Goal: Find specific page/section: Find specific page/section

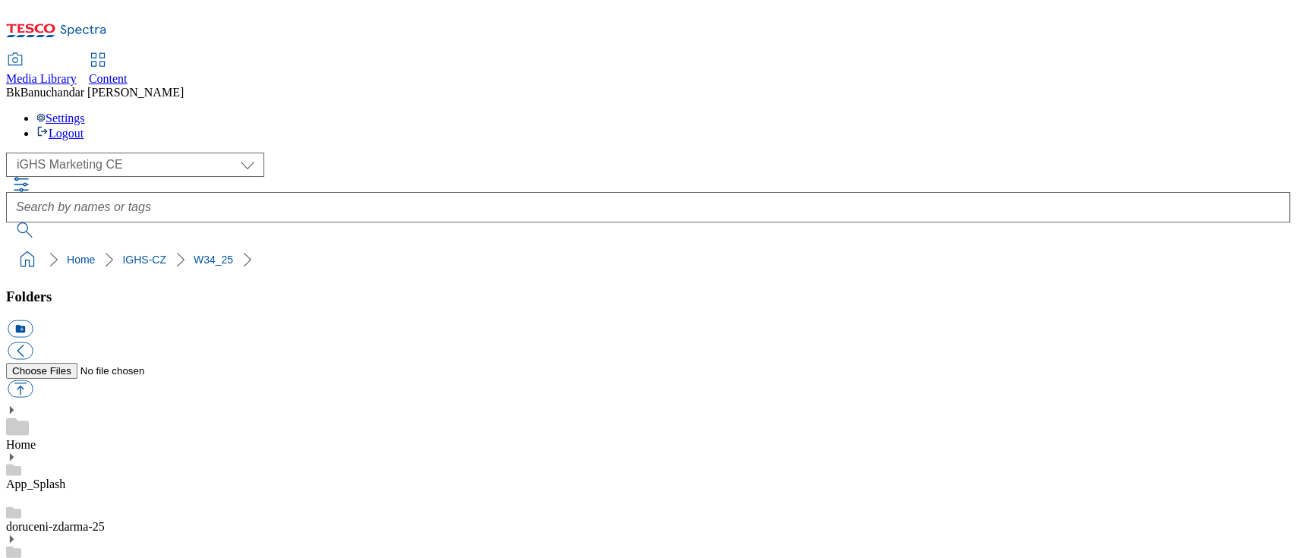
scroll to position [6786, 0]
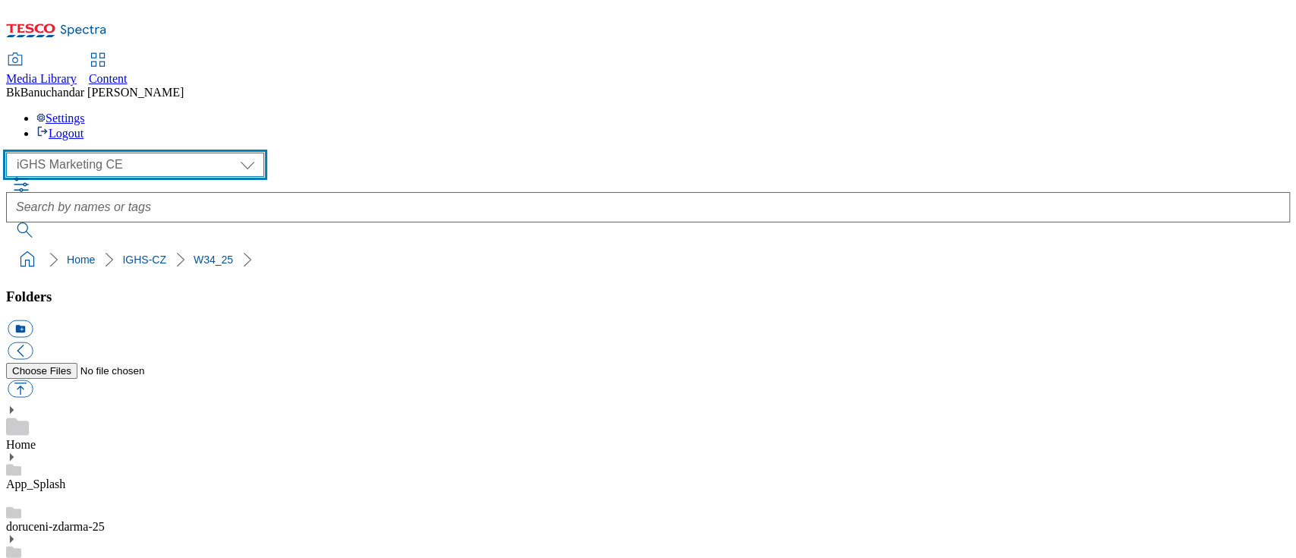
click at [71, 153] on select "GHS Marketing UK iGHS Marketing CE MCA CZ MCA HU MCA SK" at bounding box center [135, 165] width 258 height 24
select select "flare-ghs-mktg"
click at [11, 153] on select "GHS Marketing UK iGHS Marketing CE MCA CZ MCA HU MCA SK" at bounding box center [135, 165] width 258 height 24
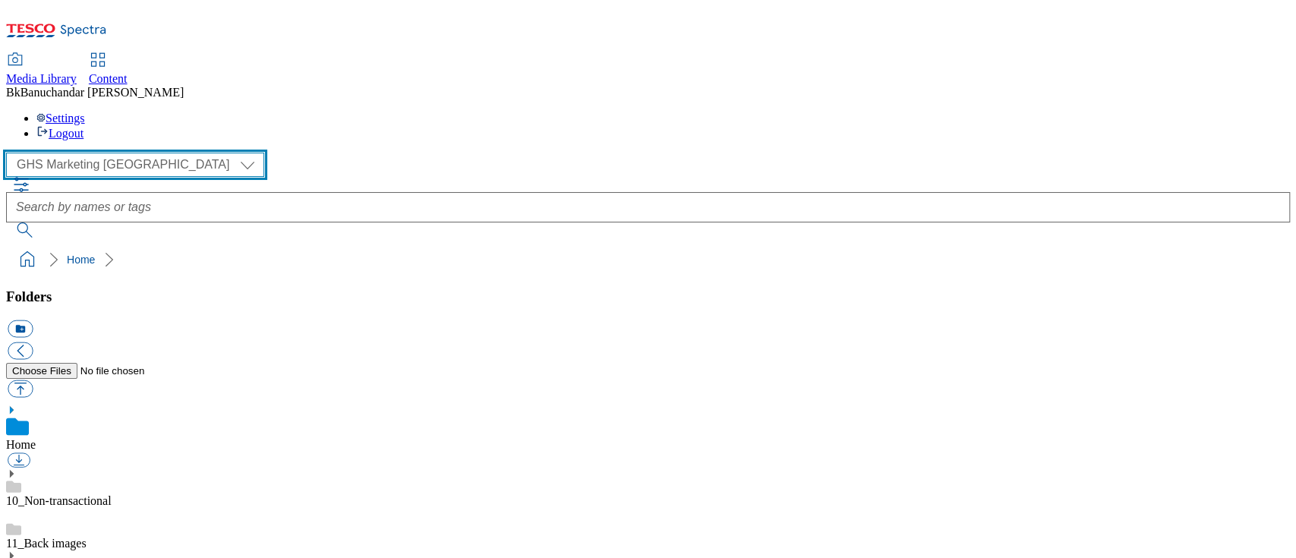
click at [80, 153] on select "GHS Marketing UK iGHS Marketing CE MCA CZ MCA HU MCA SK" at bounding box center [135, 165] width 258 height 24
select select "flare-ighs-ce-mktg"
click at [11, 153] on select "GHS Marketing UK iGHS Marketing CE MCA CZ MCA HU MCA SK" at bounding box center [135, 165] width 258 height 24
